Goal: Task Accomplishment & Management: Complete application form

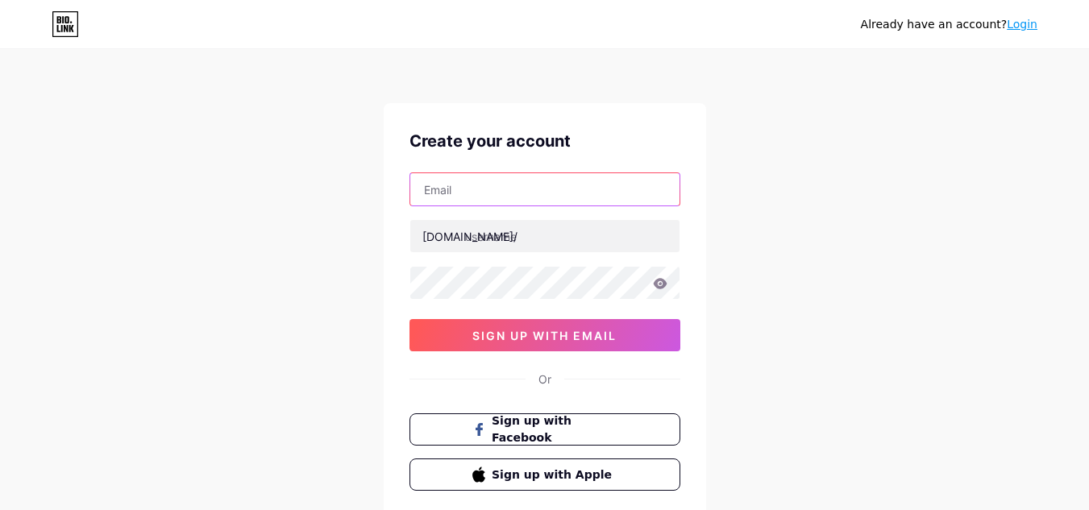
click at [474, 188] on input "text" at bounding box center [544, 189] width 269 height 32
paste input "[EMAIL_ADDRESS][DOMAIN_NAME]"
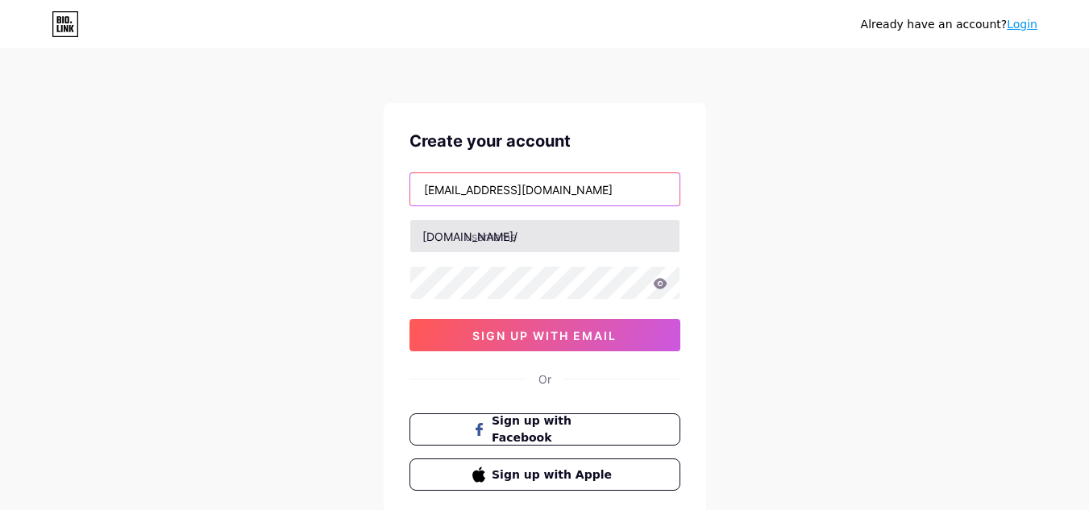
type input "[EMAIL_ADDRESS][DOMAIN_NAME]"
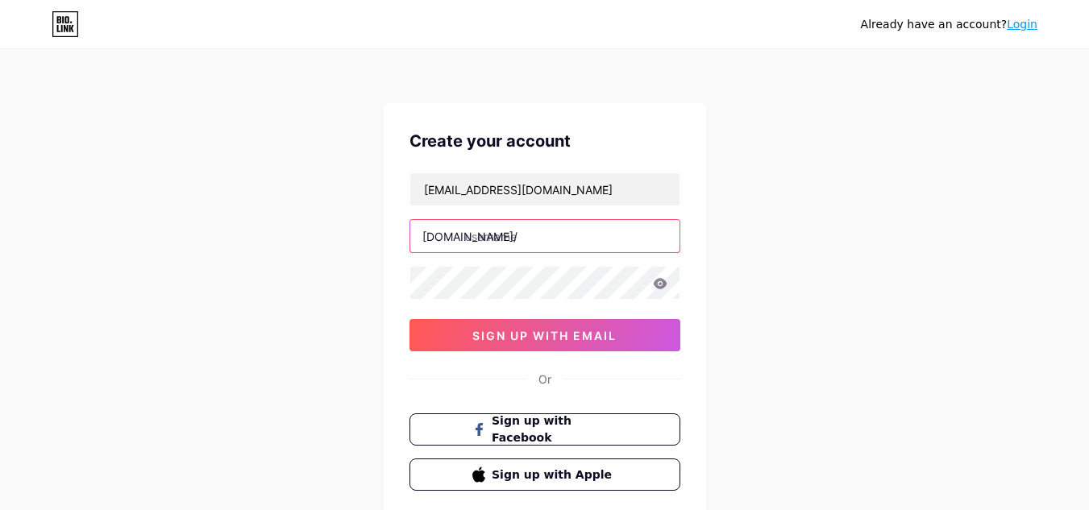
click at [550, 234] on input "text" at bounding box center [544, 236] width 269 height 32
paste input "alhambrapavers"
type input "alhambrapavers"
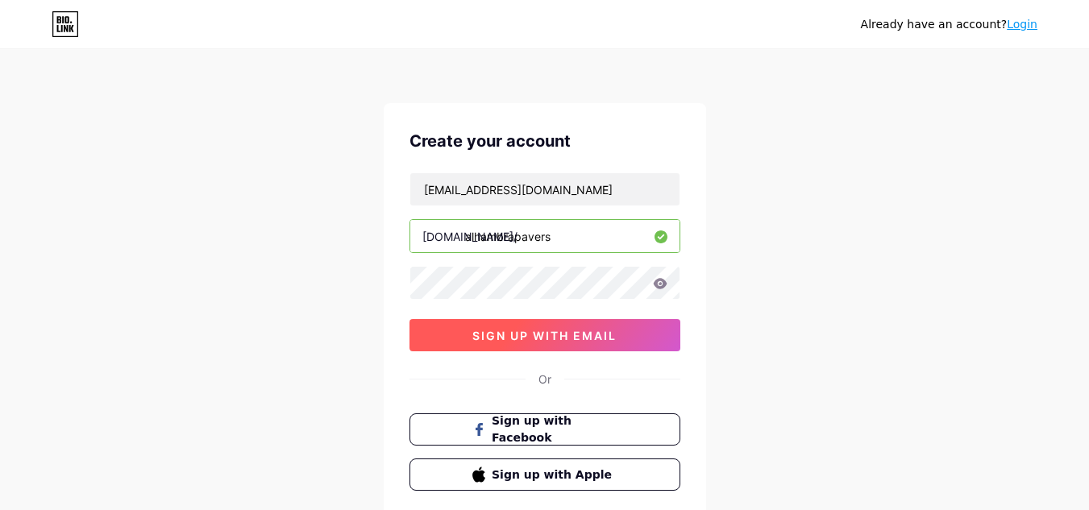
click at [569, 330] on span "sign up with email" at bounding box center [544, 336] width 144 height 14
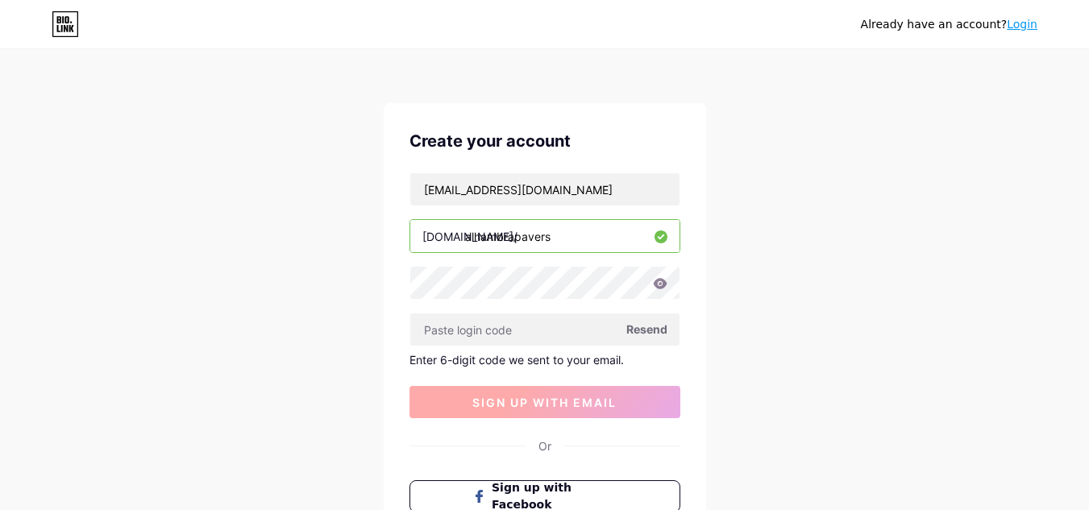
click at [569, 330] on input "text" at bounding box center [544, 329] width 269 height 32
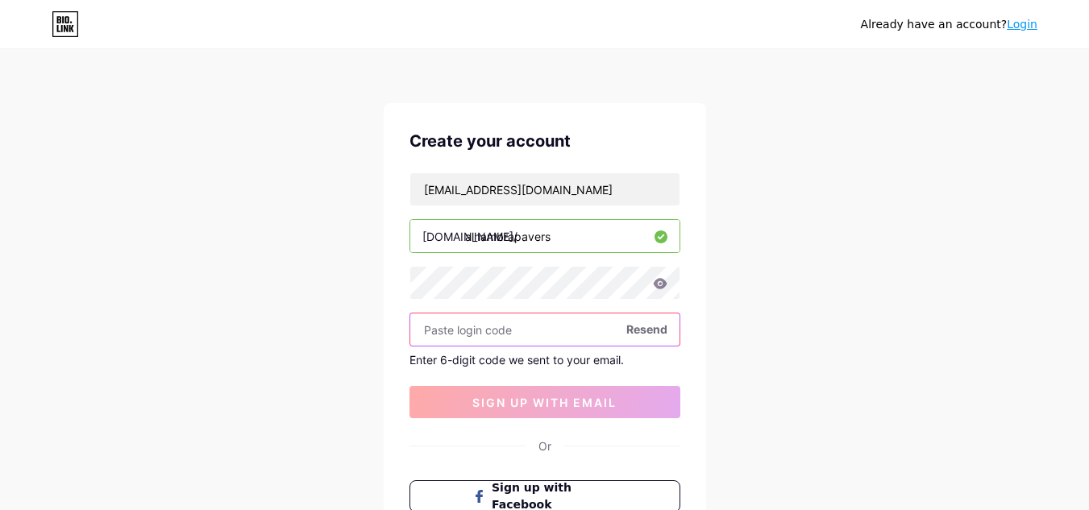
click at [531, 328] on input "text" at bounding box center [544, 329] width 269 height 32
paste input "606241"
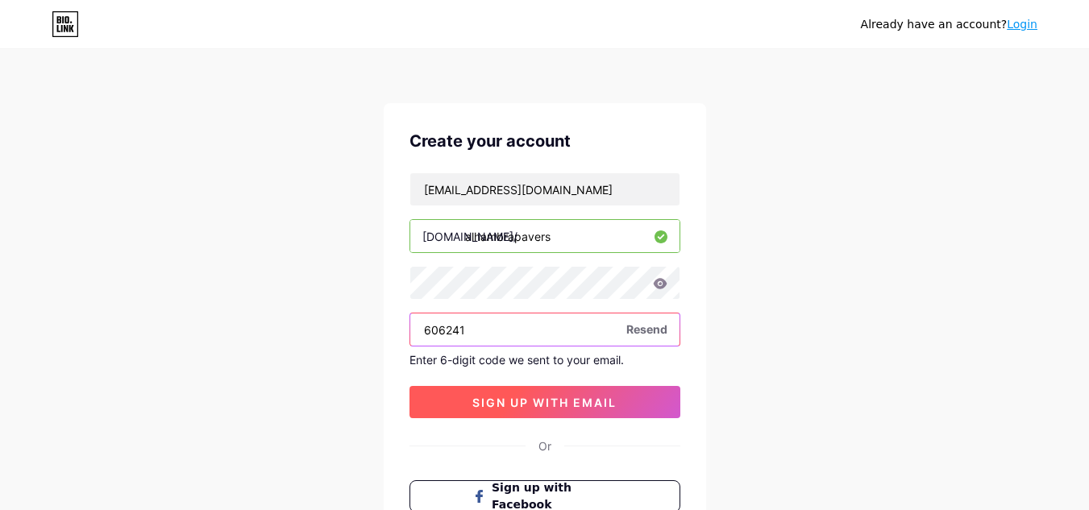
type input "606241"
click at [550, 400] on span "sign up with email" at bounding box center [544, 403] width 144 height 14
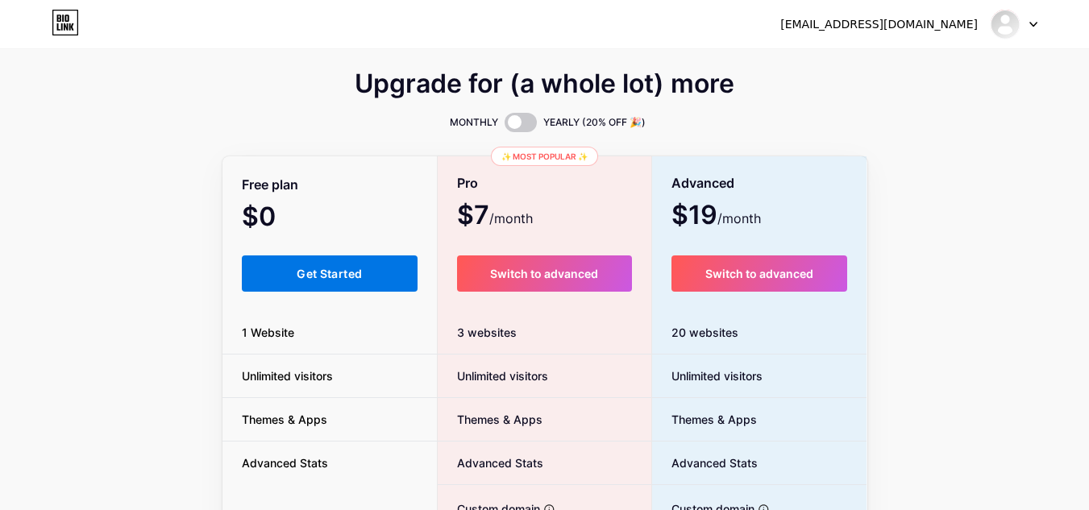
click at [314, 264] on button "Get Started" at bounding box center [330, 273] width 176 height 36
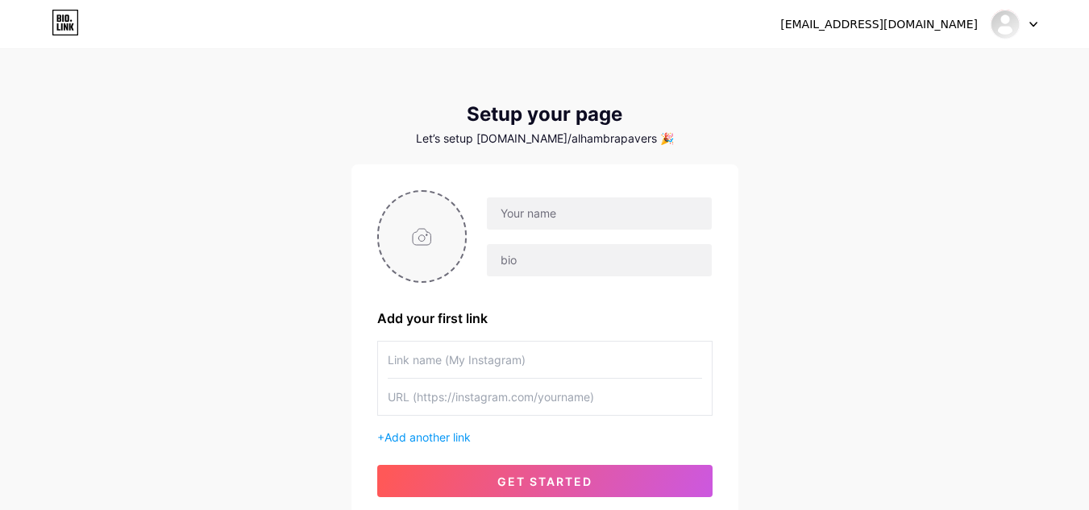
click at [433, 234] on input "file" at bounding box center [422, 236] width 87 height 89
type input "C:\fakepath\alhambrapavers.png"
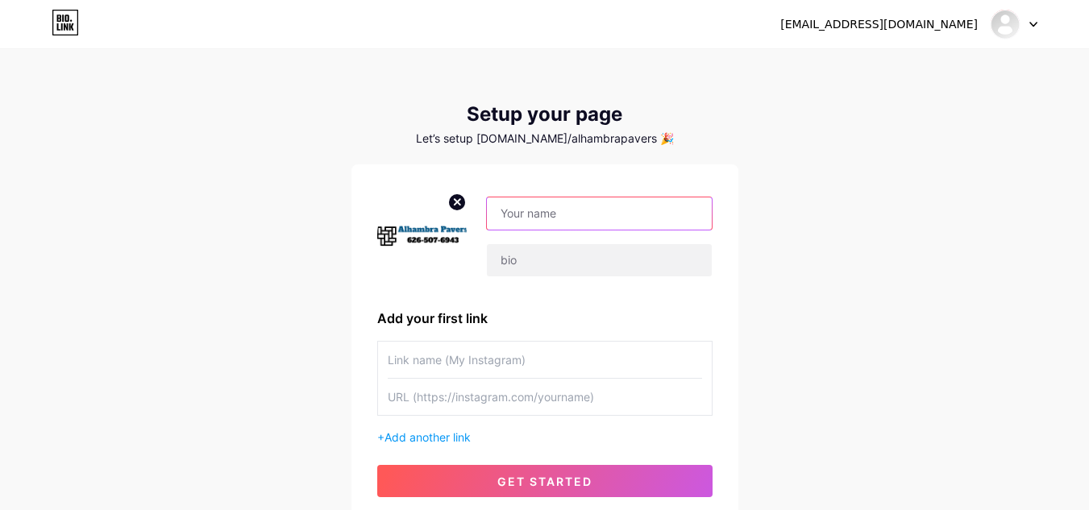
click at [591, 222] on input "text" at bounding box center [599, 213] width 224 height 32
paste input "Alhambra Pavers"
type input "Alhambra Pavers"
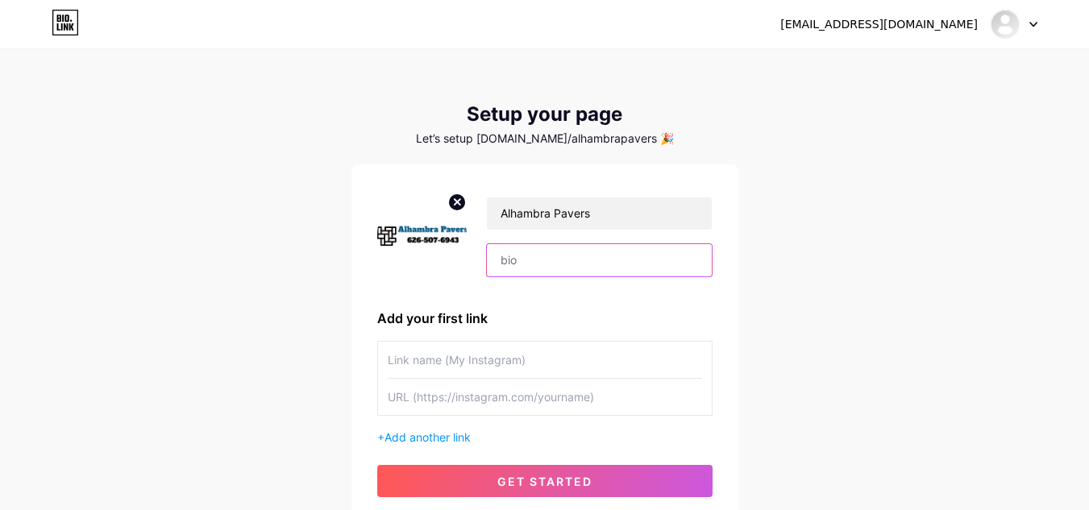
click at [584, 264] on input "text" at bounding box center [599, 260] width 224 height 32
paste input "Alhambra Pavers specializes in creating beautiful, durable, and custom outdoor …"
type input "Alhambra Pavers specializes in creating beautiful, durable, and custom outdoor …"
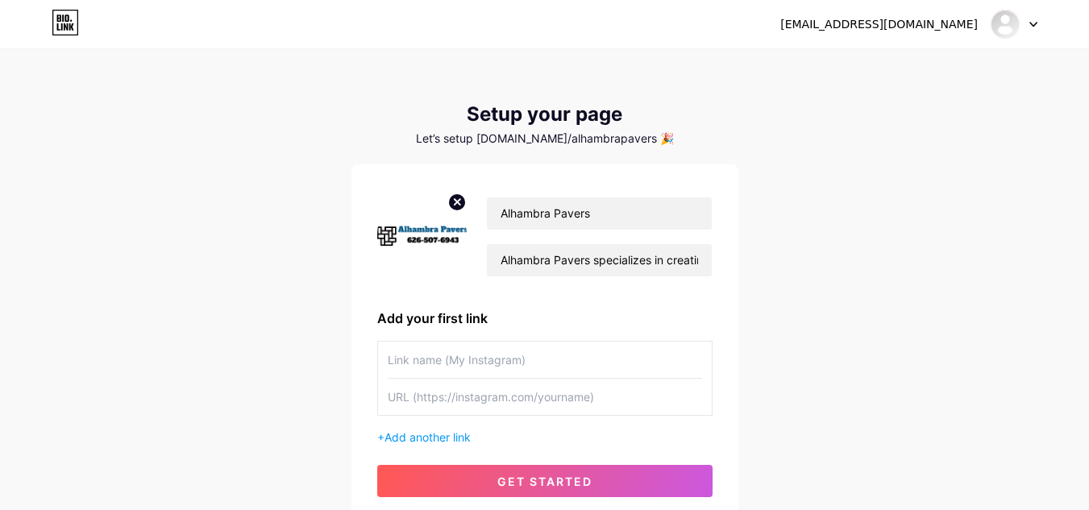
click at [437, 362] on input "text" at bounding box center [545, 360] width 314 height 36
paste input "Alhambra Pavers"
type input "Alhambra Pavers"
click at [453, 400] on input "text" at bounding box center [545, 397] width 314 height 36
paste input "[URL][DOMAIN_NAME]"
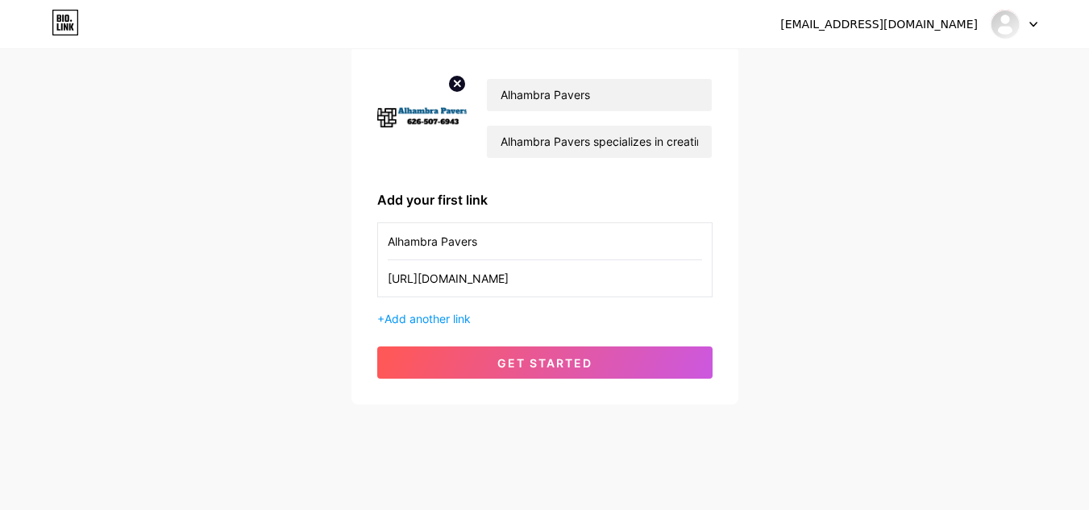
scroll to position [129, 0]
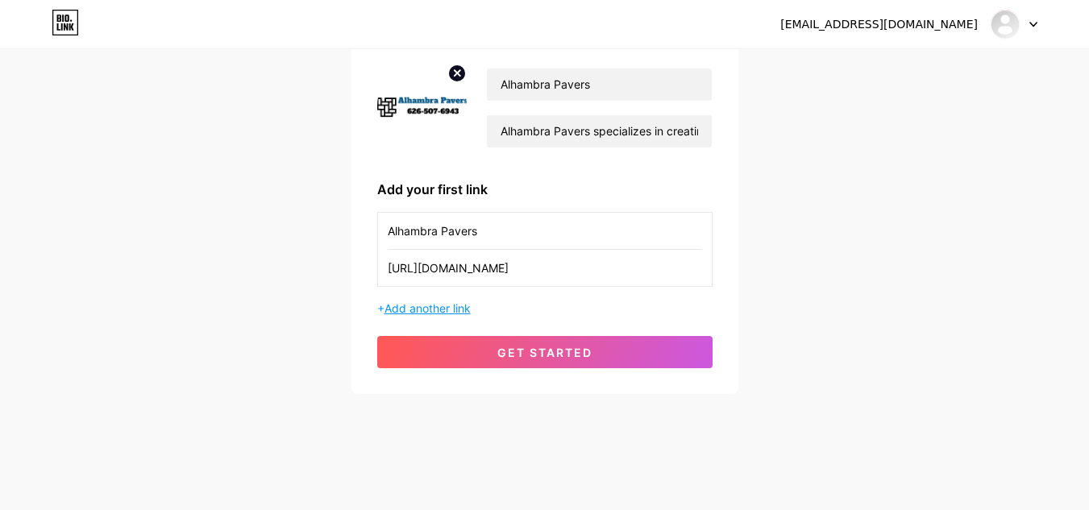
type input "[URL][DOMAIN_NAME]"
click at [439, 309] on span "Add another link" at bounding box center [427, 308] width 86 height 14
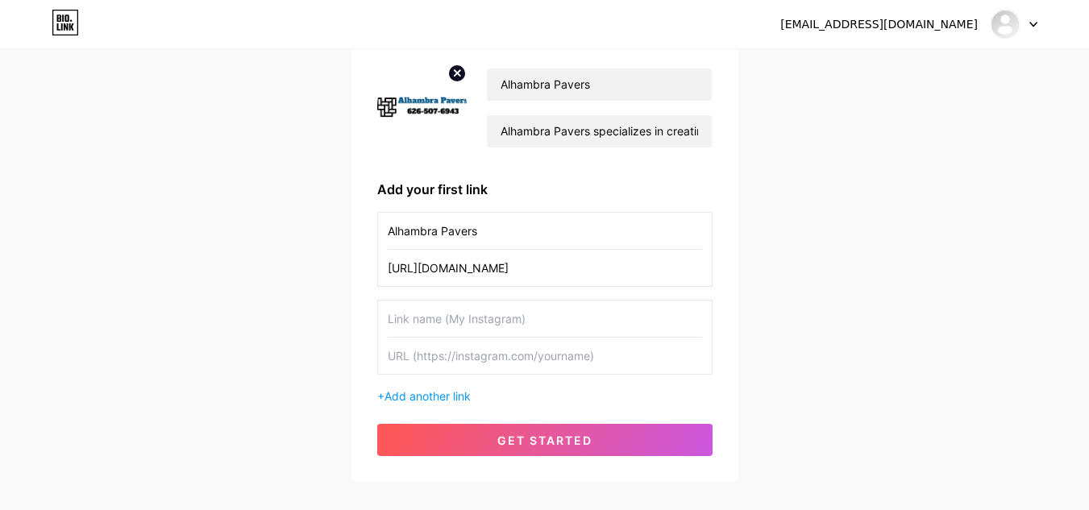
click at [450, 327] on input "text" at bounding box center [545, 319] width 314 height 36
paste input "Facebook"
type input "Facebook"
paste input "Facebook"
type input "Facebook"
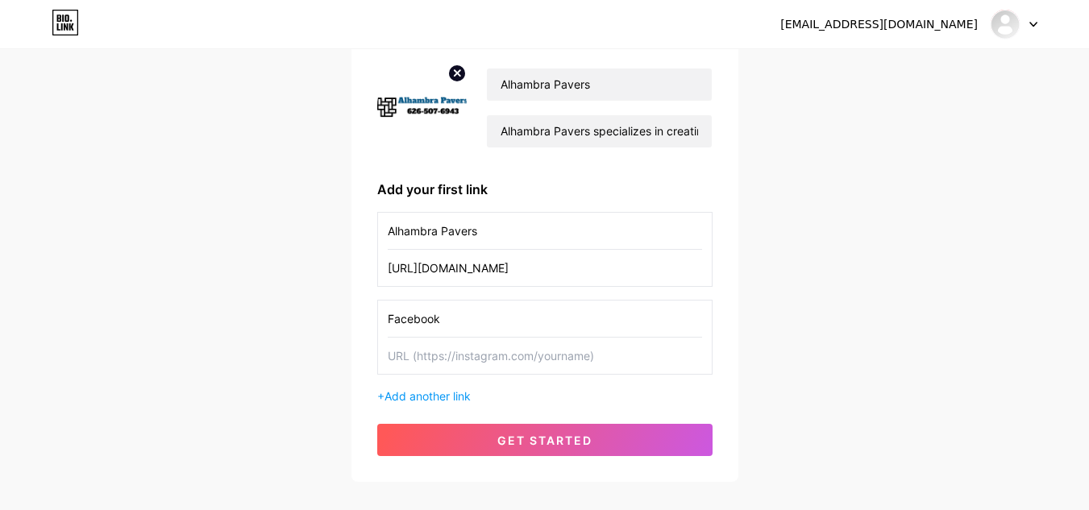
click at [486, 358] on input "text" at bounding box center [545, 356] width 314 height 36
paste input "[URL][DOMAIN_NAME]"
type input "[URL][DOMAIN_NAME]"
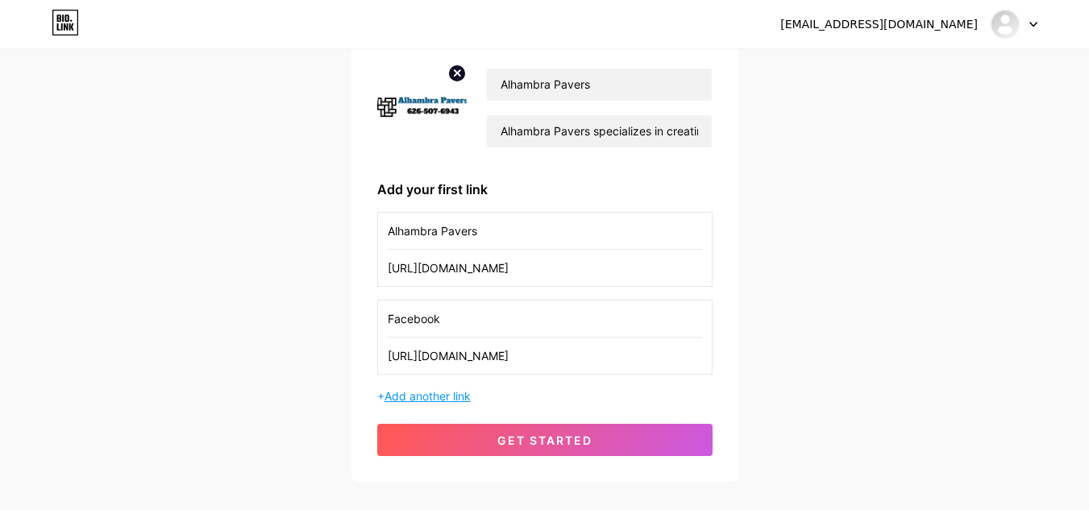
click at [449, 400] on span "Add another link" at bounding box center [427, 396] width 86 height 14
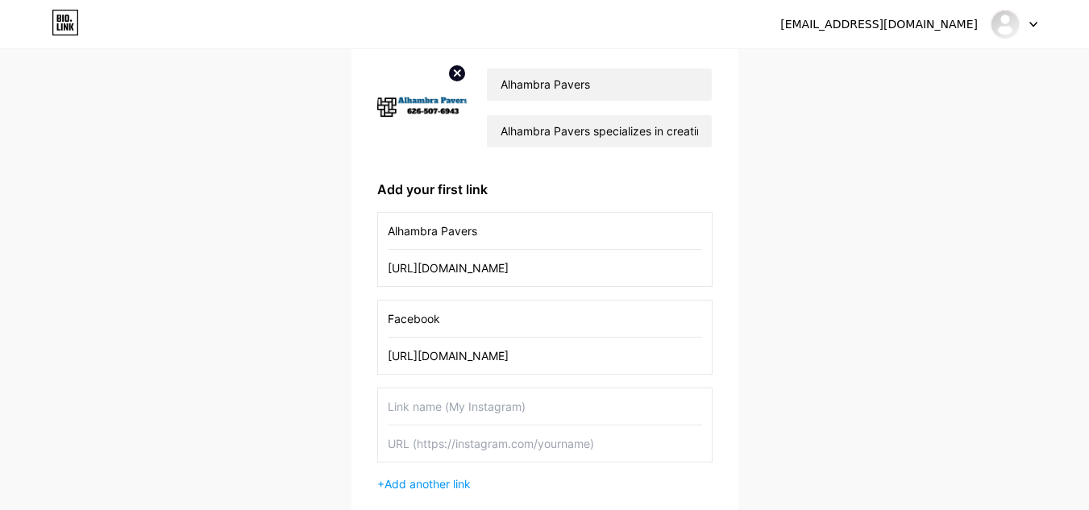
click at [436, 416] on input "text" at bounding box center [545, 406] width 314 height 36
paste input "Instagram"
type input "Instagram"
click at [418, 440] on input "text" at bounding box center [545, 443] width 314 height 36
paste input "[URL][DOMAIN_NAME]"
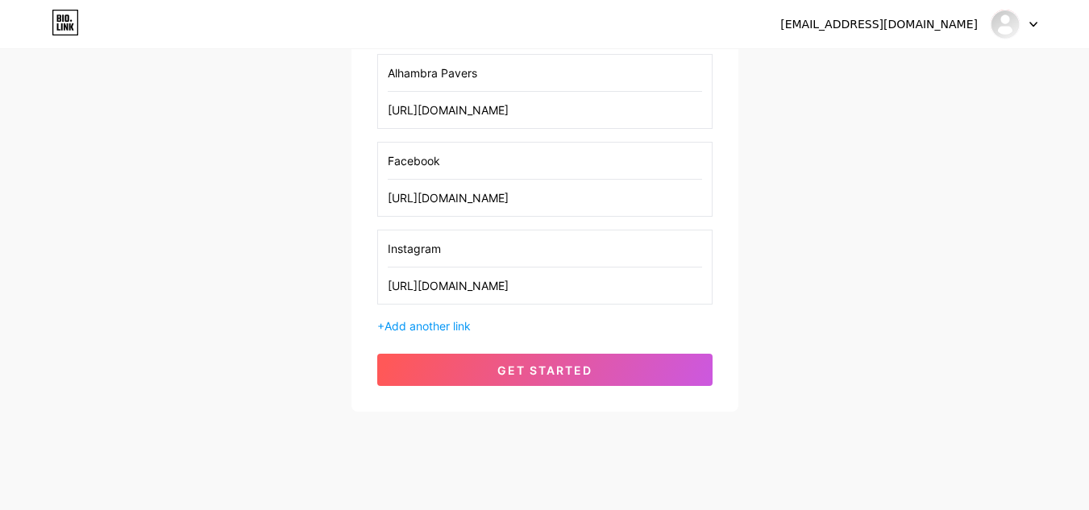
scroll to position [290, 0]
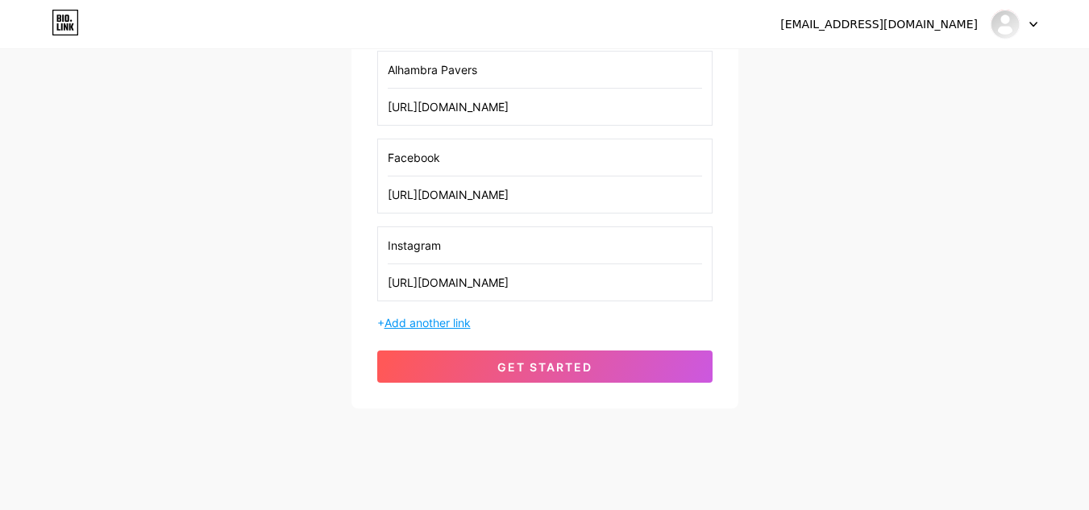
type input "[URL][DOMAIN_NAME]"
click at [442, 322] on span "Add another link" at bounding box center [427, 323] width 86 height 14
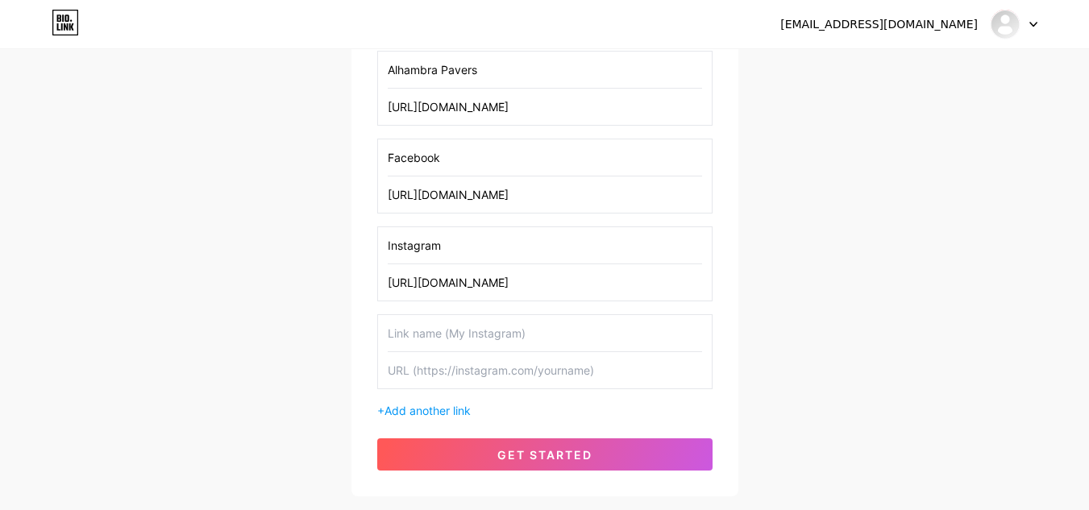
click at [422, 328] on input "text" at bounding box center [545, 333] width 314 height 36
paste input "Pinterest"
type input "Pinterest"
click at [432, 376] on input "text" at bounding box center [545, 370] width 314 height 36
paste input "[URL][DOMAIN_NAME]"
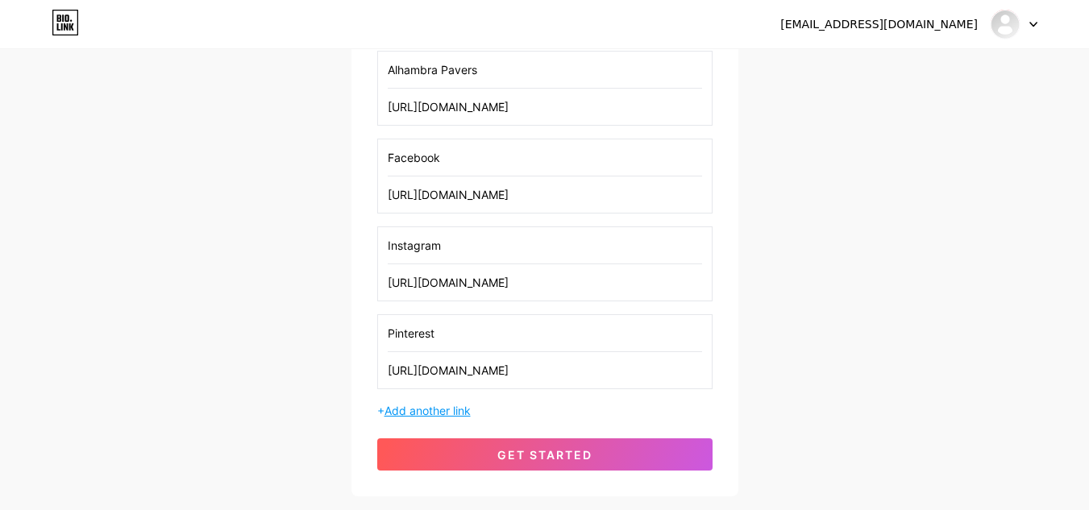
type input "[URL][DOMAIN_NAME]"
click at [452, 410] on span "Add another link" at bounding box center [427, 411] width 86 height 14
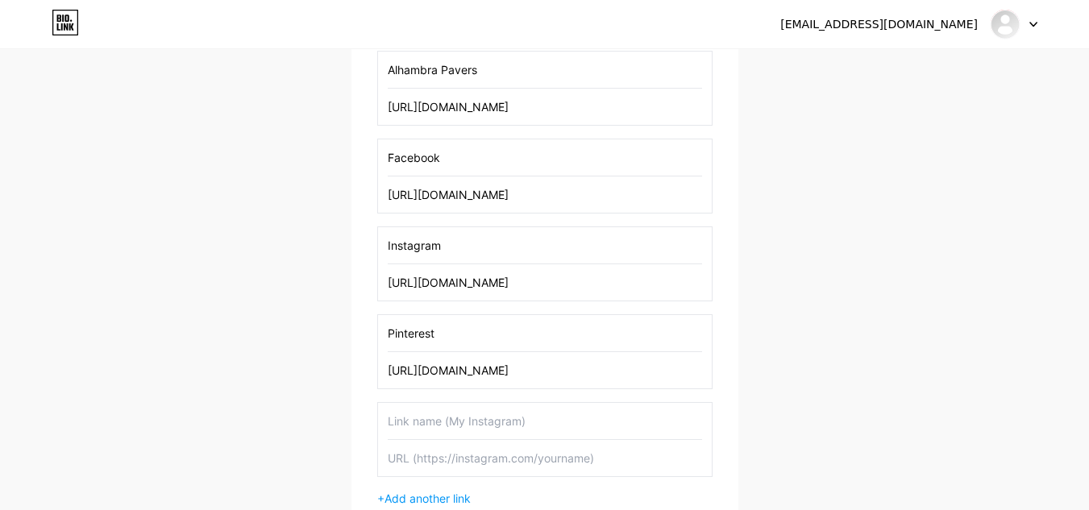
click at [438, 427] on input "text" at bounding box center [545, 421] width 314 height 36
paste input "Twitter"
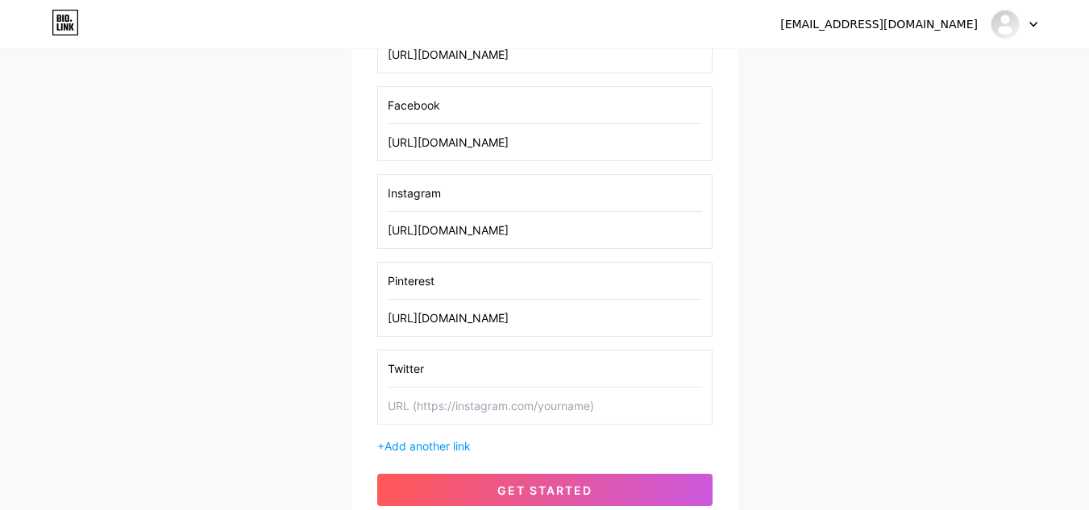
scroll to position [371, 0]
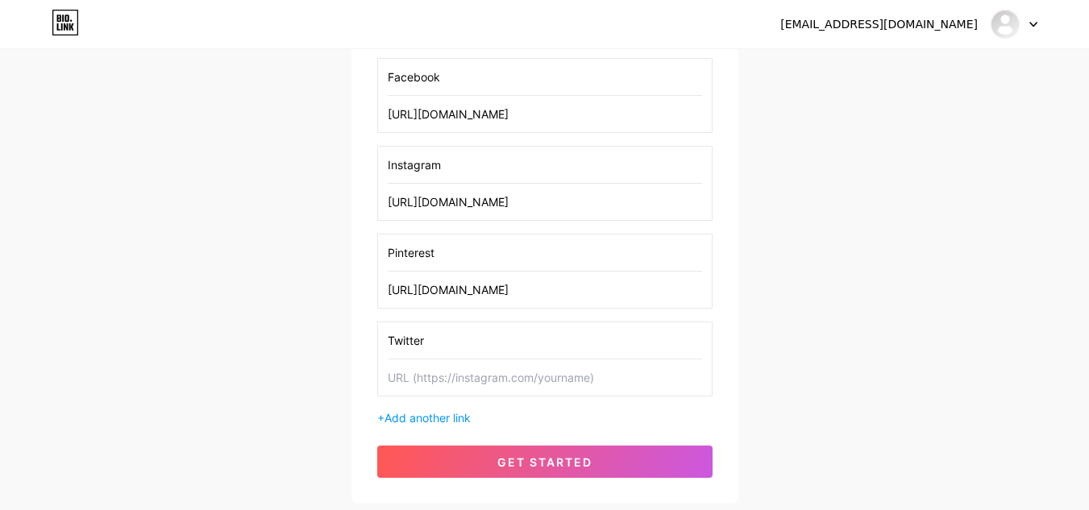
type input "Twitter"
click at [420, 374] on input "text" at bounding box center [545, 377] width 314 height 36
click at [471, 370] on input "text" at bounding box center [545, 377] width 314 height 36
paste input "[URL][DOMAIN_NAME]"
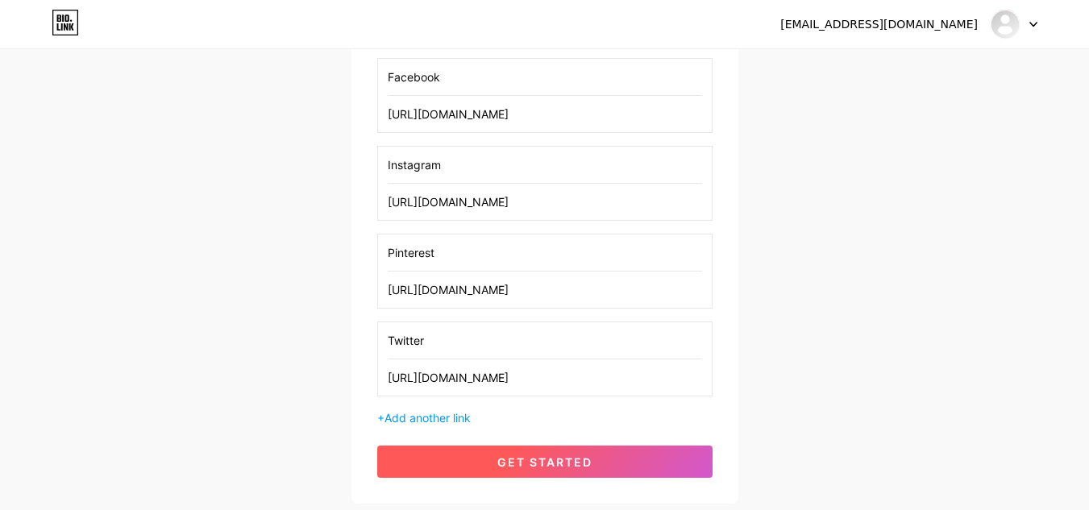
type input "[URL][DOMAIN_NAME]"
click at [568, 459] on span "get started" at bounding box center [544, 462] width 95 height 14
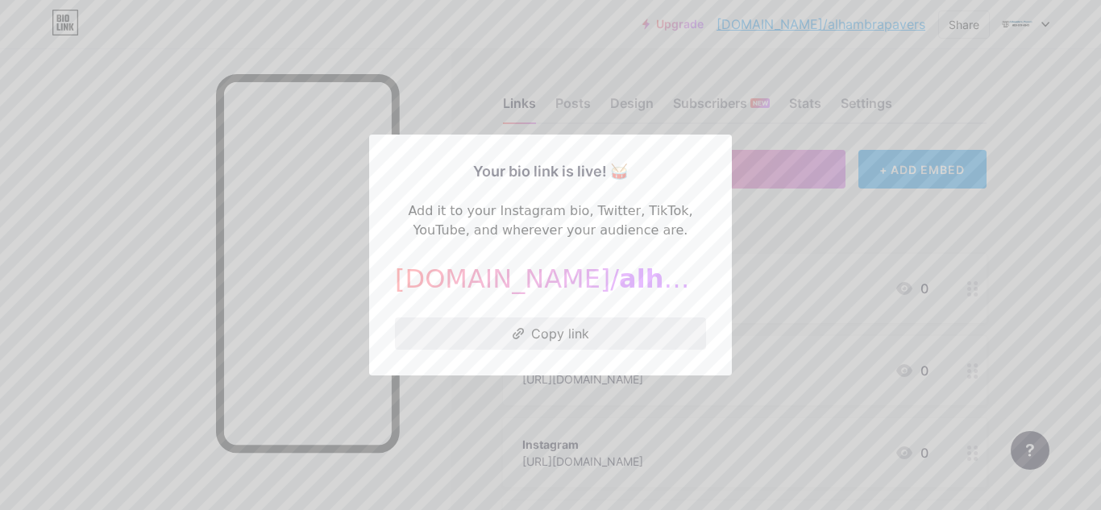
click at [541, 326] on button "Copy link" at bounding box center [550, 333] width 311 height 32
